Goal: Download file/media

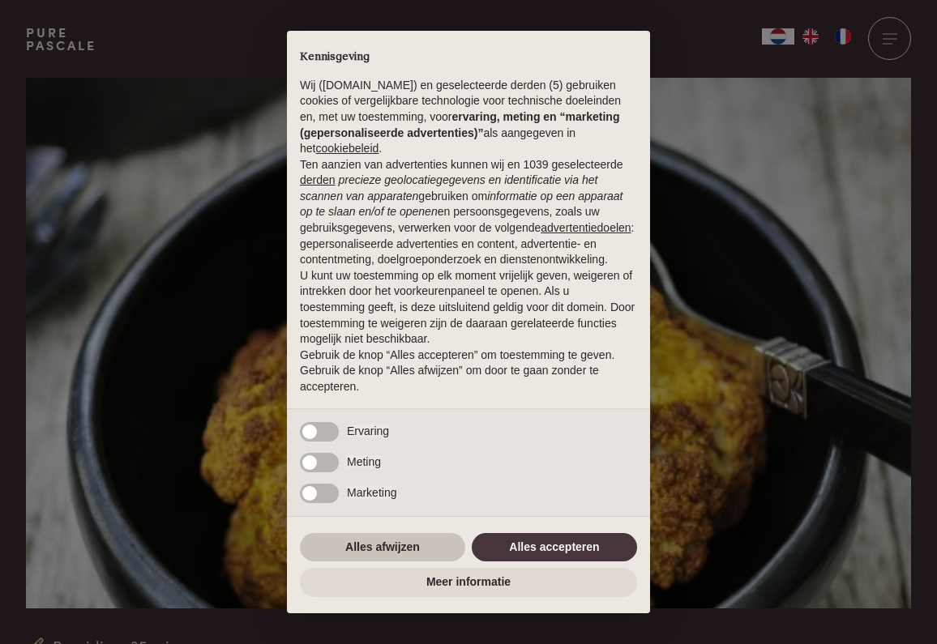
click at [391, 550] on button "Alles afwijzen" at bounding box center [382, 547] width 165 height 29
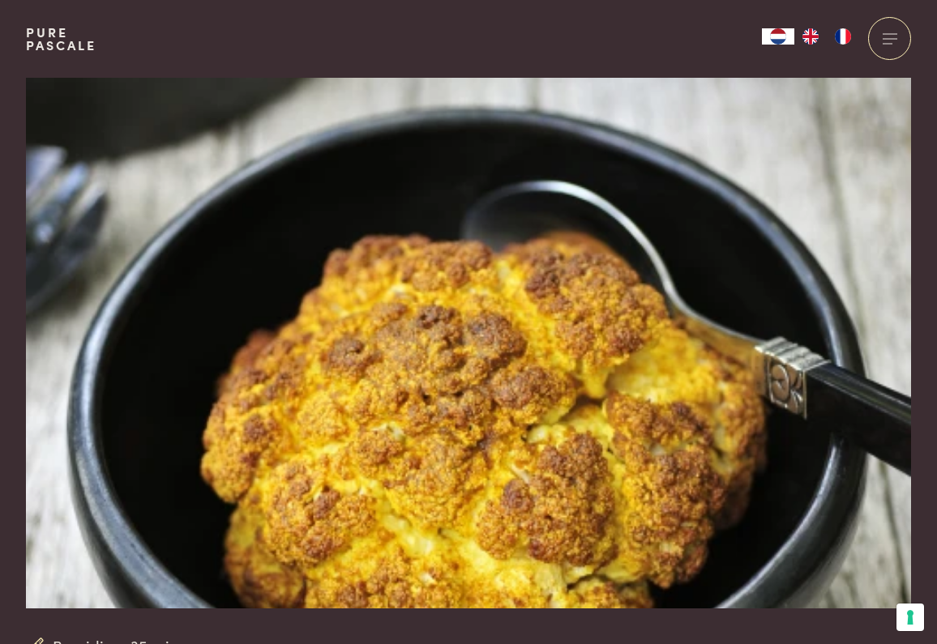
click at [260, 182] on img at bounding box center [468, 343] width 885 height 531
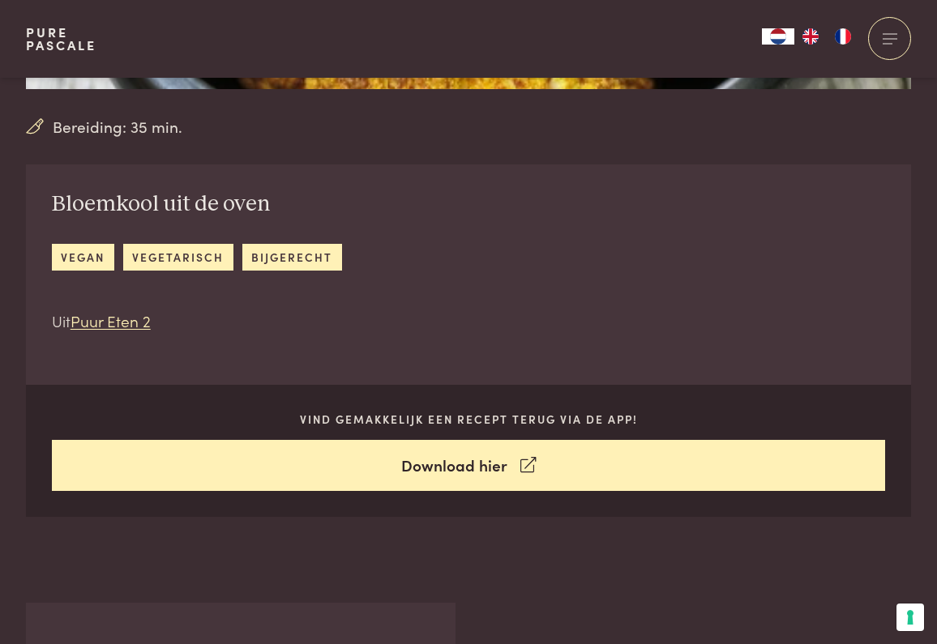
scroll to position [529, 0]
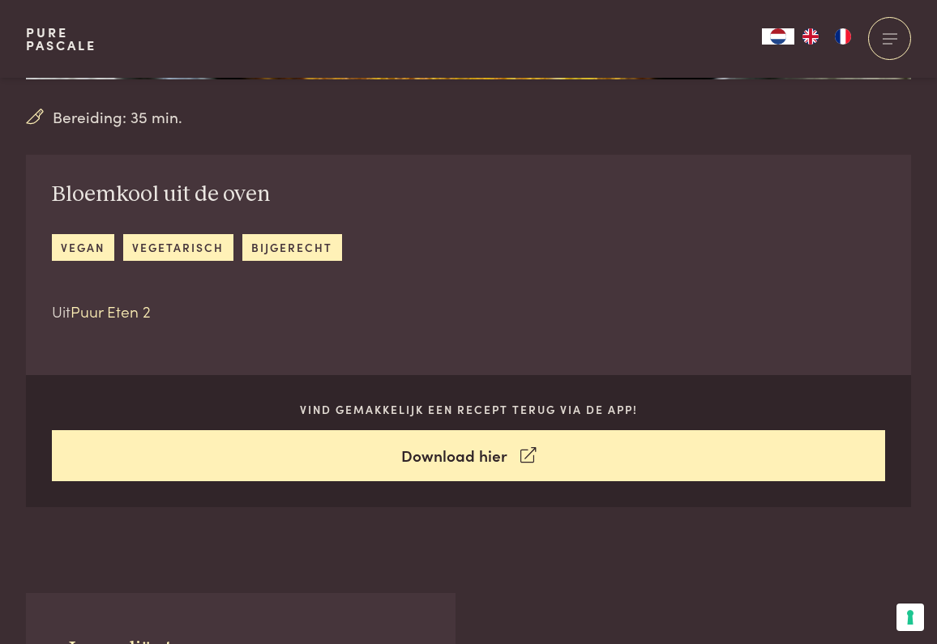
click at [122, 310] on link "Puur Eten 2" at bounding box center [111, 311] width 80 height 22
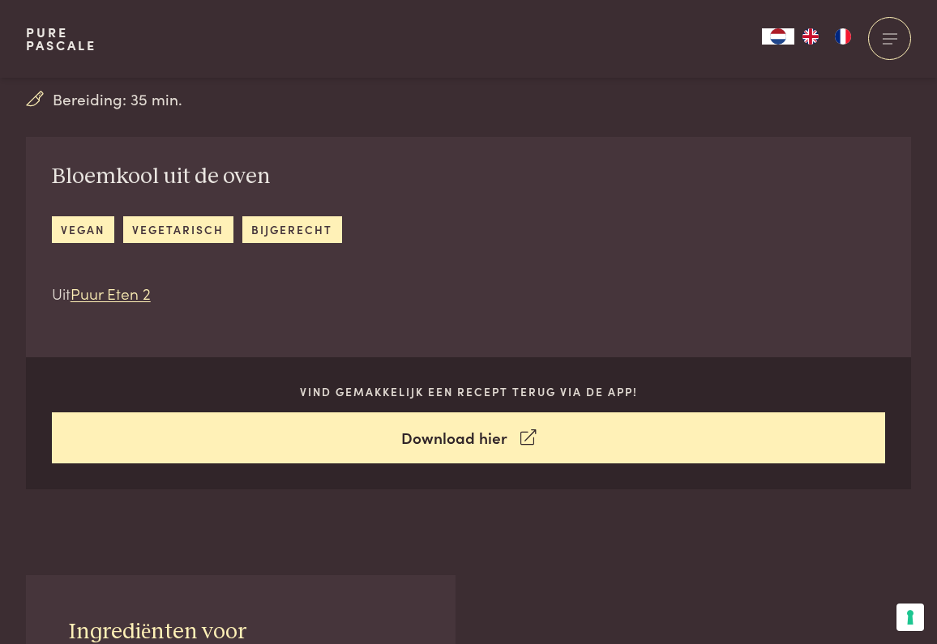
scroll to position [545, 0]
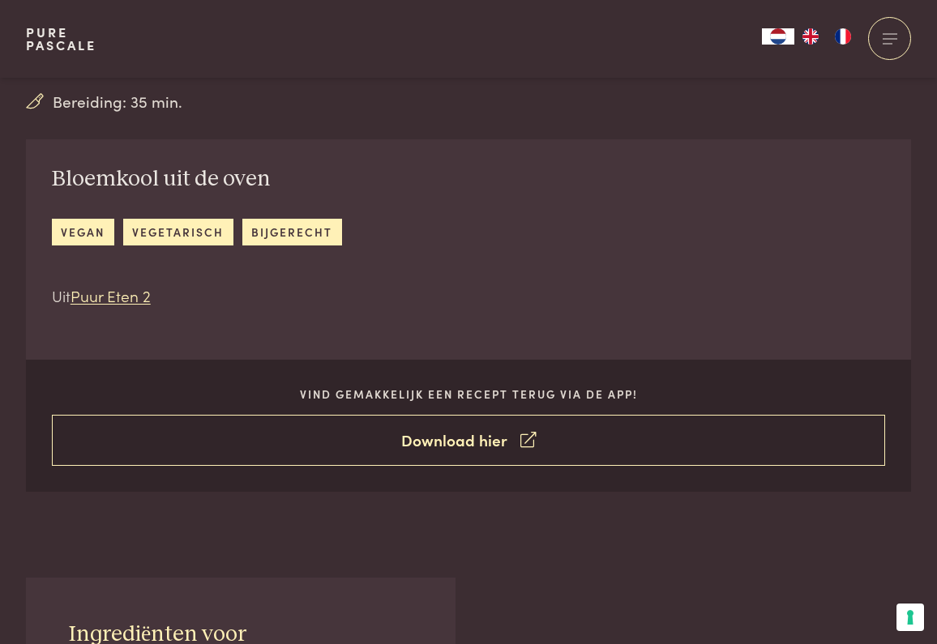
click at [493, 443] on link "Download hier" at bounding box center [469, 440] width 834 height 51
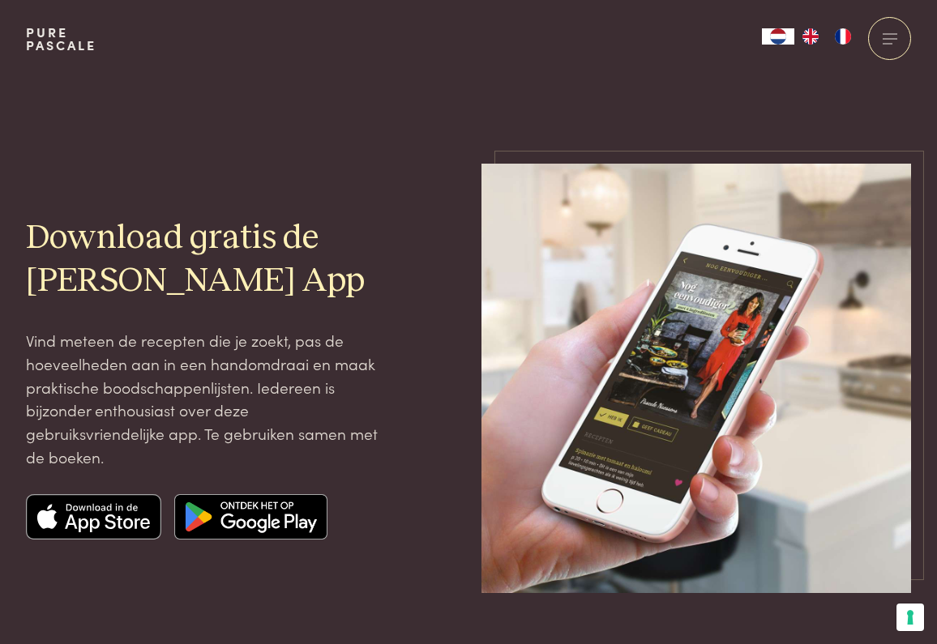
click at [102, 513] on img at bounding box center [94, 516] width 136 height 45
